Goal: Transaction & Acquisition: Purchase product/service

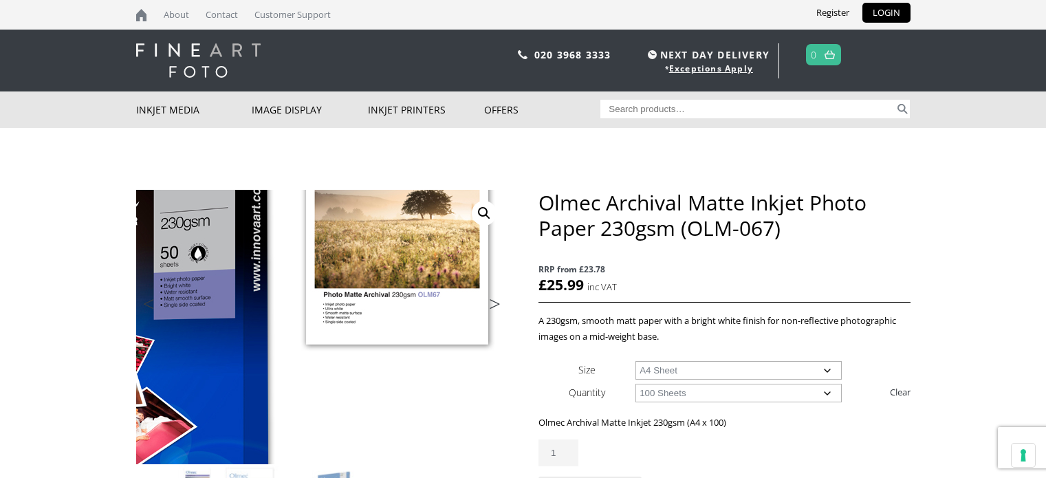
select select "100-sheets"
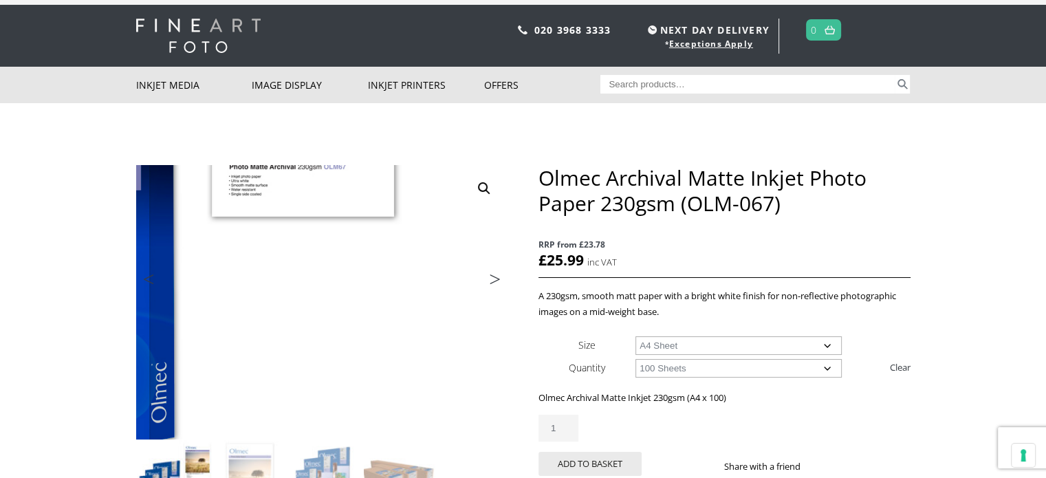
scroll to position [21, 0]
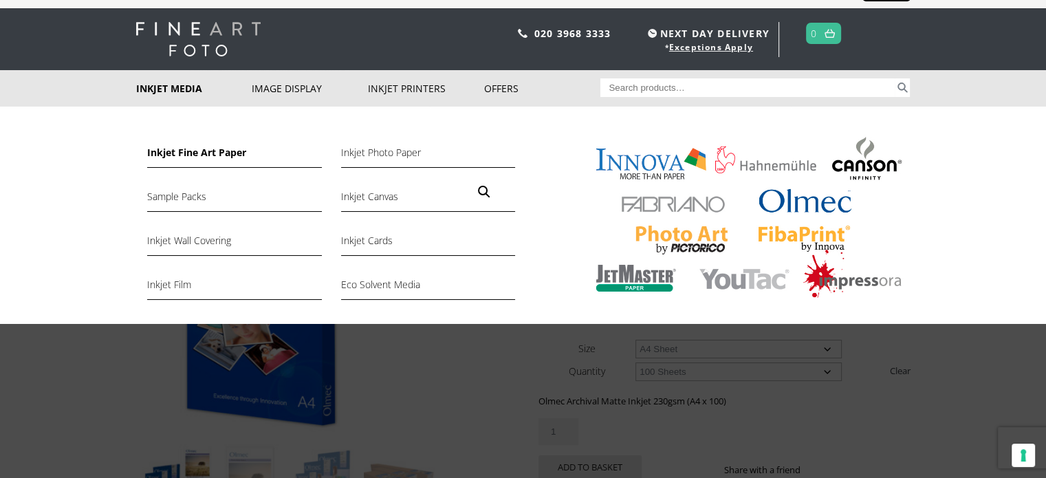
click at [187, 153] on link "Inkjet Fine Art Paper" at bounding box center [234, 155] width 174 height 23
click at [358, 200] on link "Inkjet Canvas" at bounding box center [428, 200] width 174 height 23
click at [361, 237] on link "Inkjet Cards" at bounding box center [428, 244] width 174 height 23
click at [215, 239] on link "Inkjet Wall Covering" at bounding box center [234, 244] width 174 height 23
click at [200, 194] on link "Sample Packs" at bounding box center [234, 200] width 174 height 23
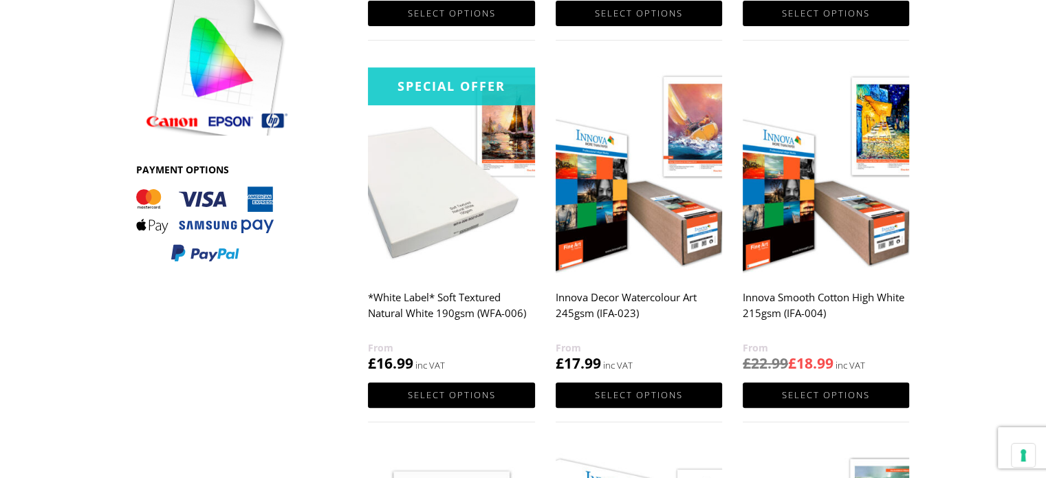
scroll to position [605, 0]
